Goal: Use online tool/utility: Use online tool/utility

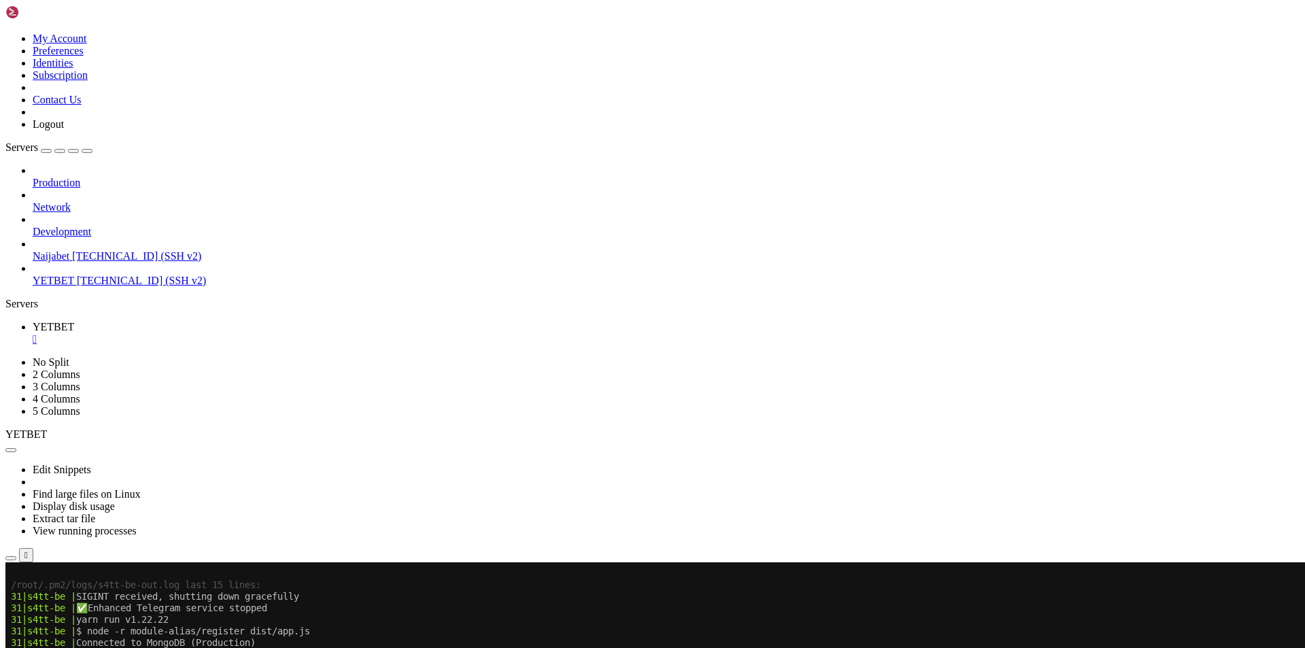
scroll to position [2369, 0]
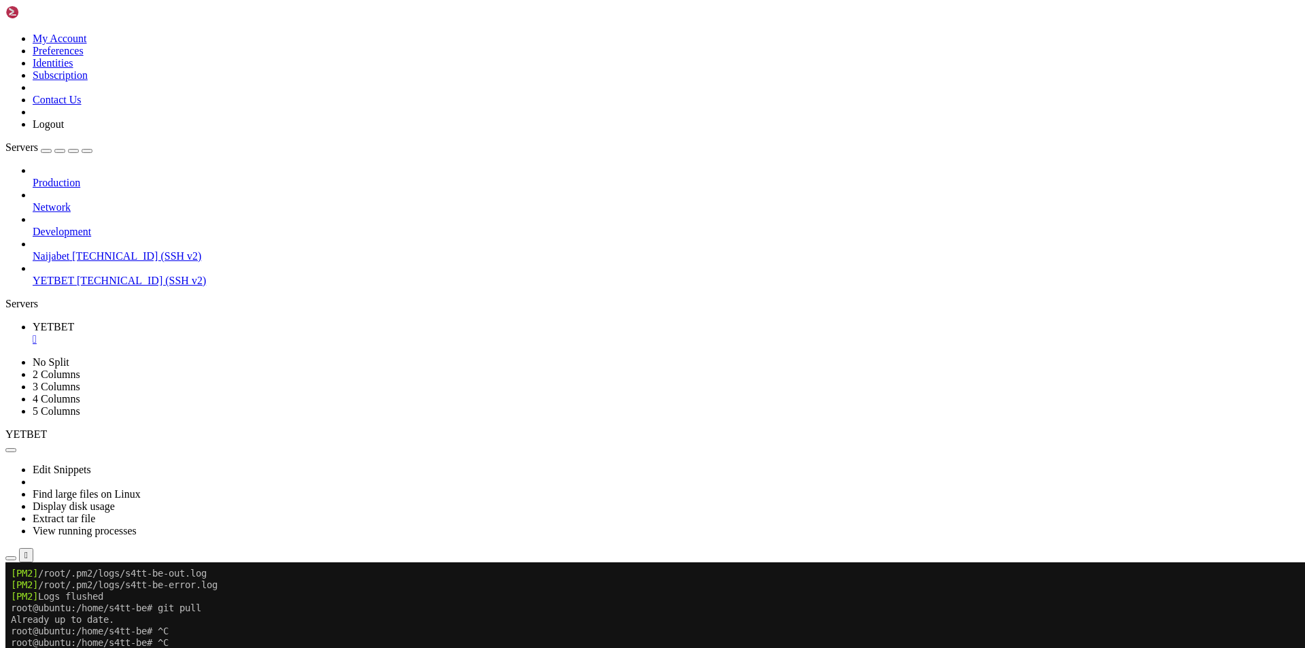
scroll to position [2635, 0]
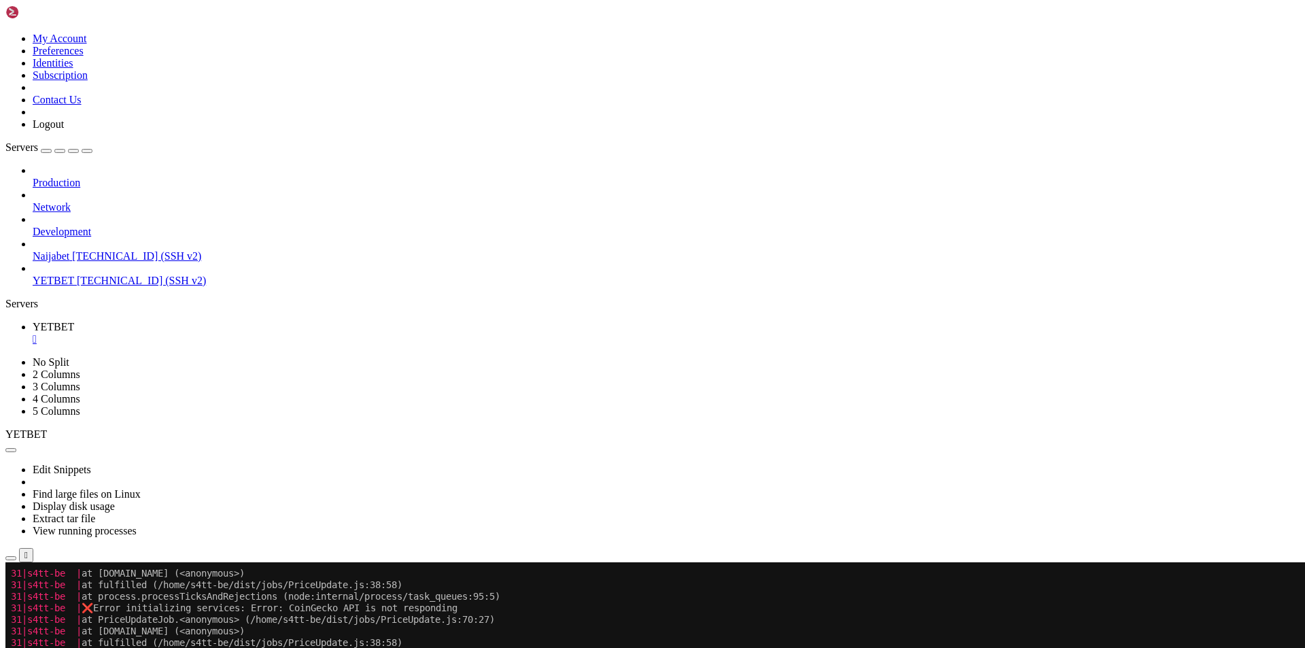
scroll to position [8010, 0]
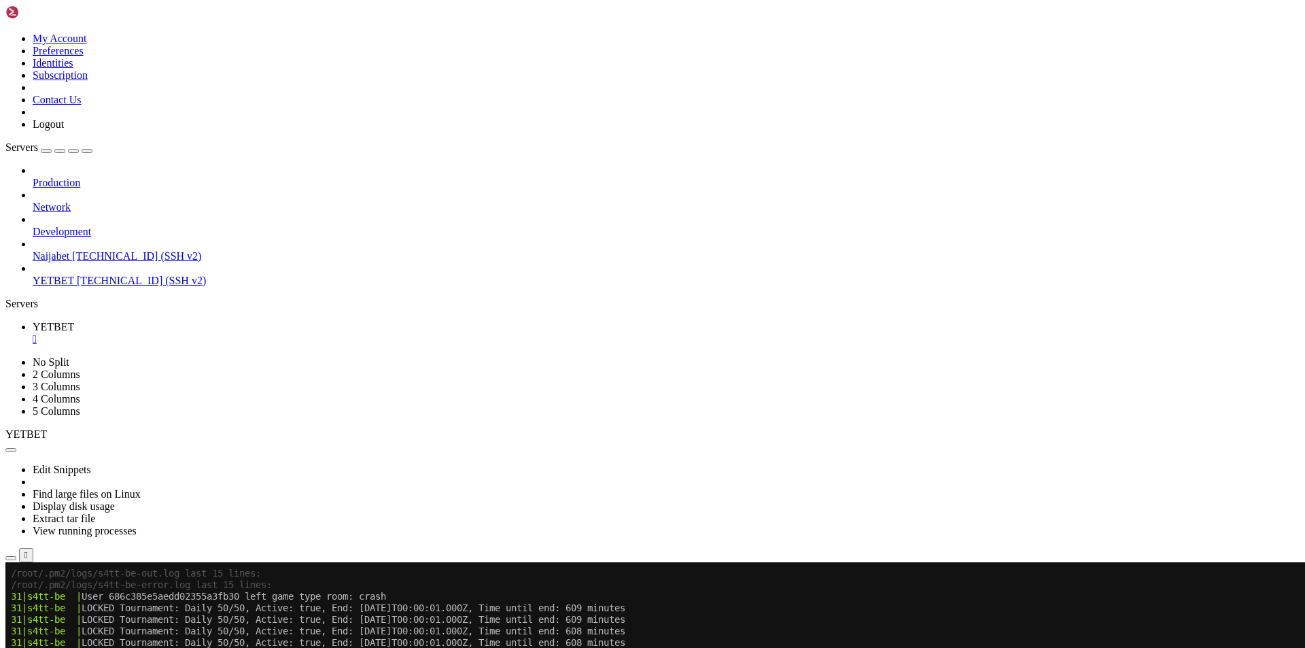
scroll to position [8229, 0]
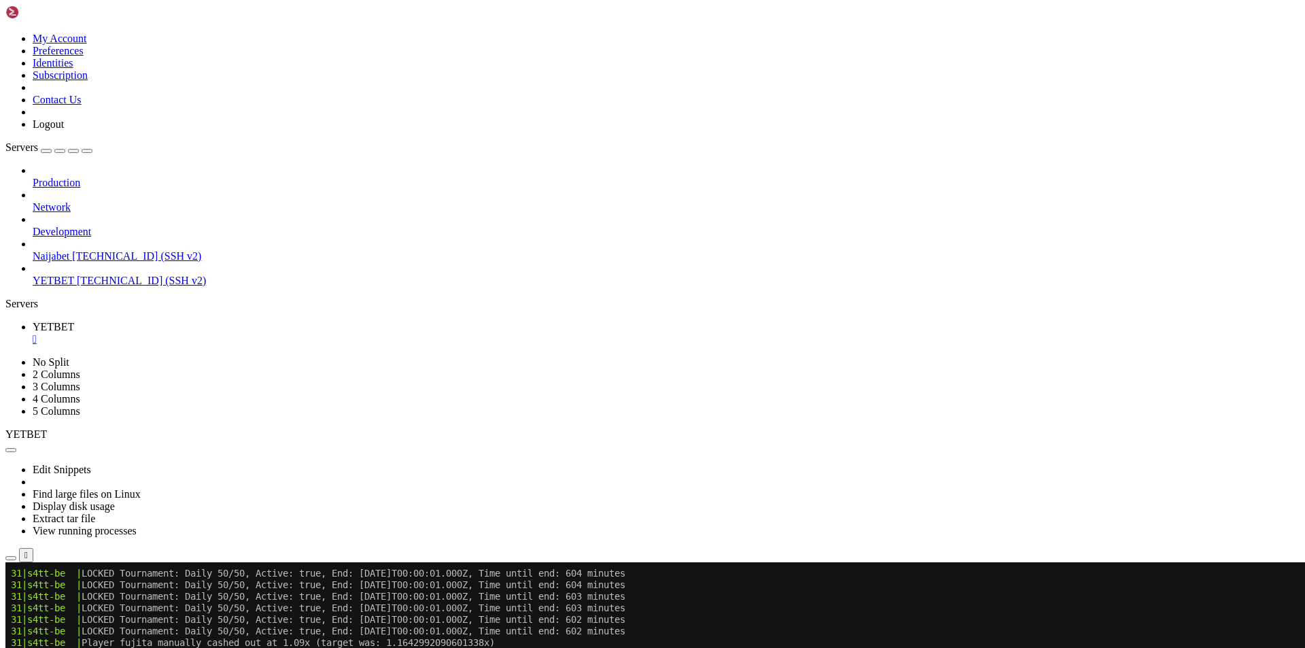
scroll to position [8414, 0]
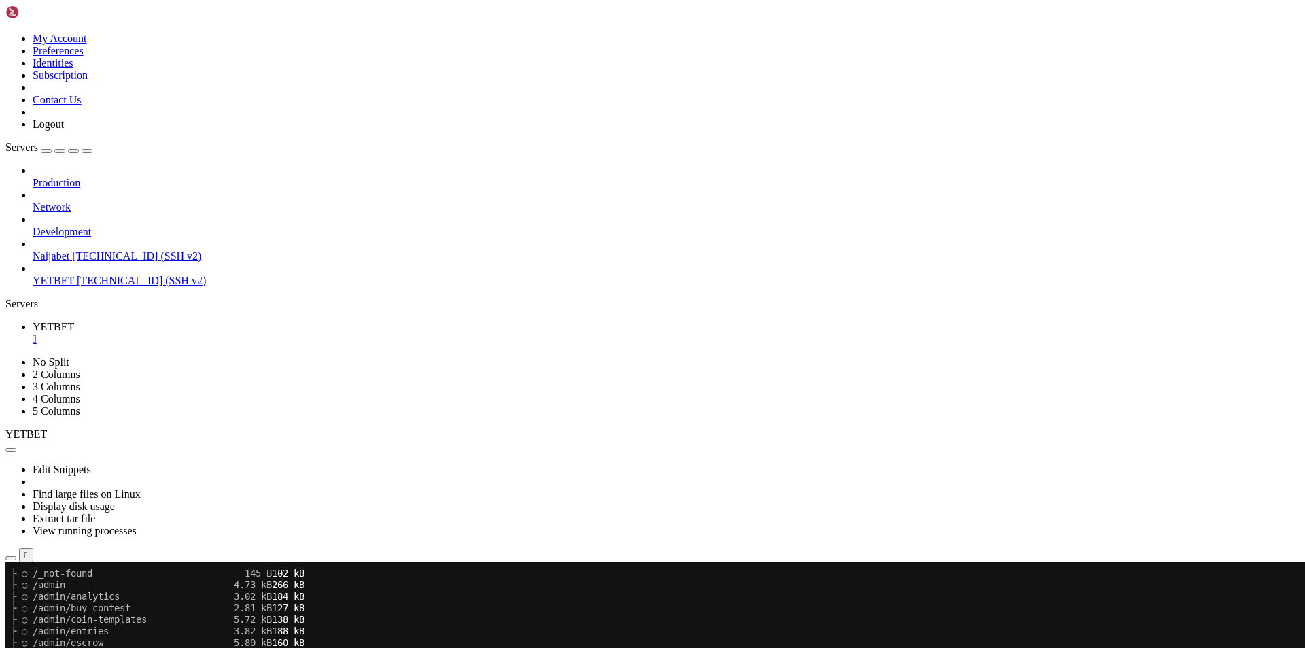
scroll to position [9500, 0]
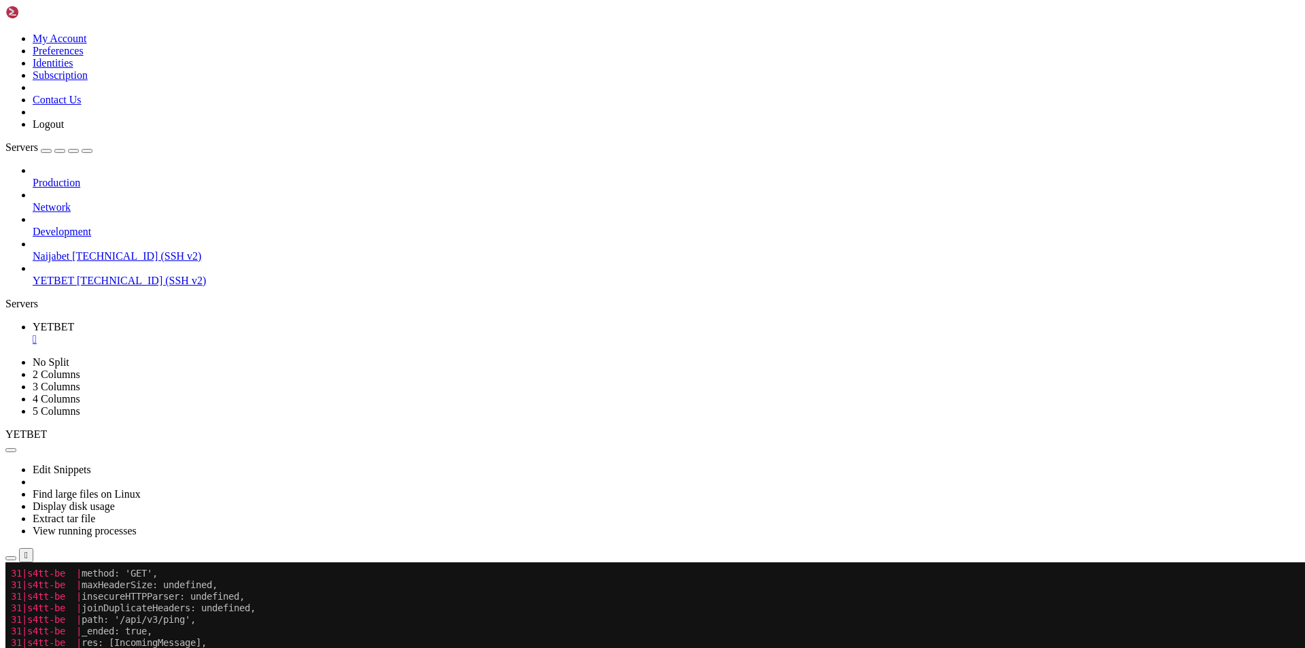
scroll to position [16111, 0]
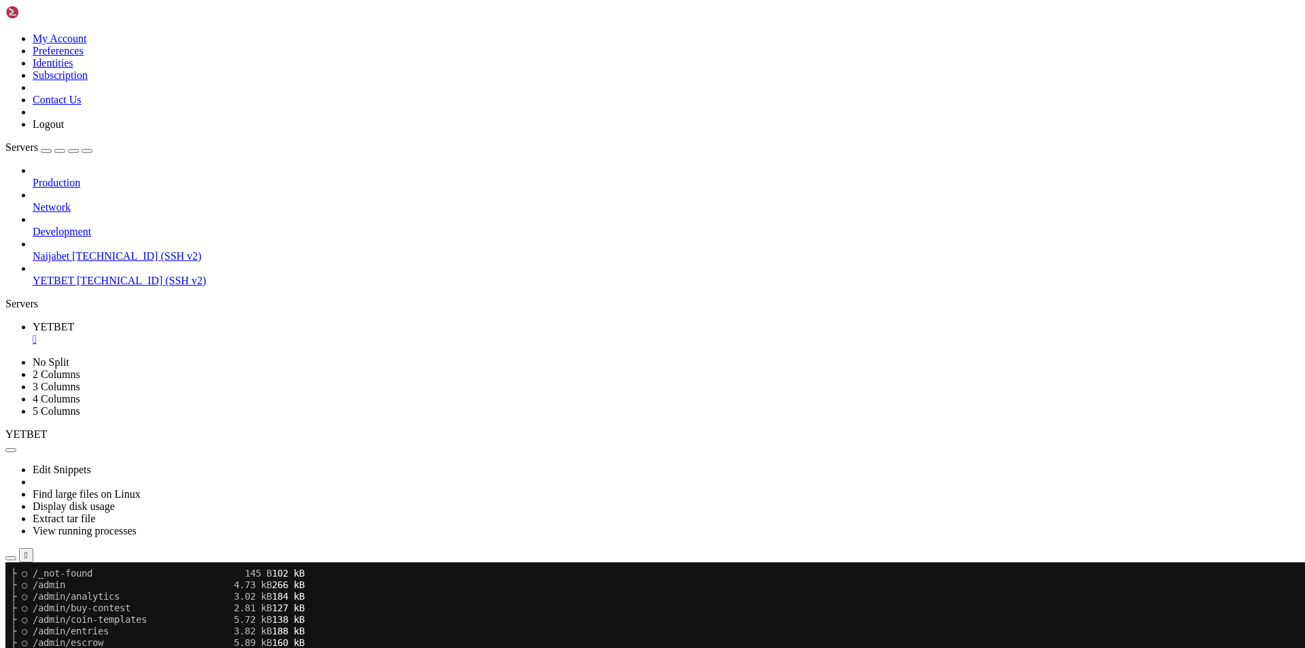
scroll to position [17036, 0]
